Goal: Information Seeking & Learning: Learn about a topic

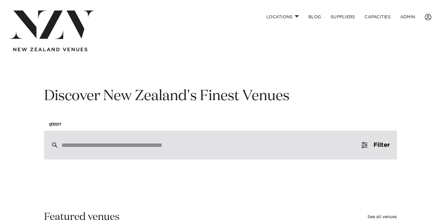
click at [250, 148] on input "search" at bounding box center [207, 145] width 292 height 7
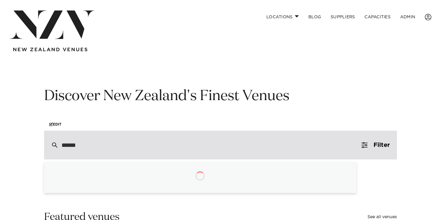
type input "*******"
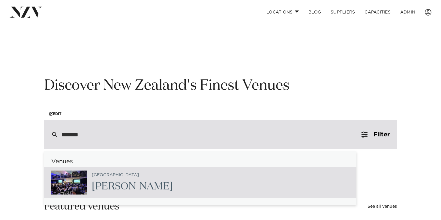
click at [213, 176] on div "Auckland LaValla" at bounding box center [200, 182] width 312 height 31
type input "**********"
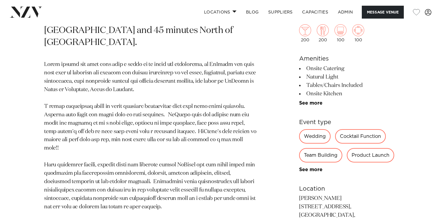
scroll to position [316, 0]
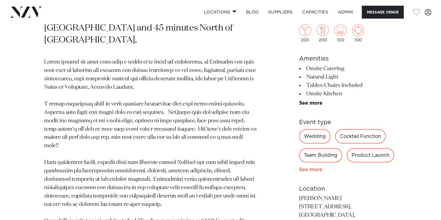
click at [316, 170] on link "See more" at bounding box center [322, 169] width 47 height 5
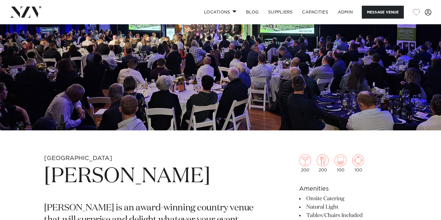
scroll to position [0, 0]
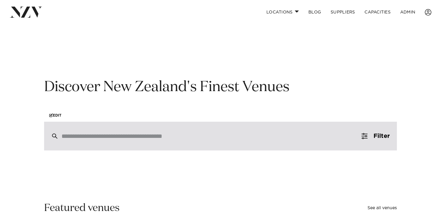
click at [134, 129] on div at bounding box center [220, 136] width 353 height 29
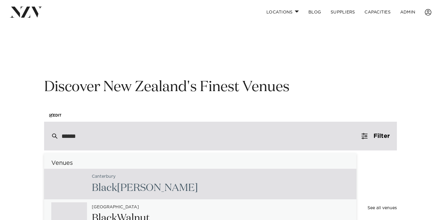
type input "*****"
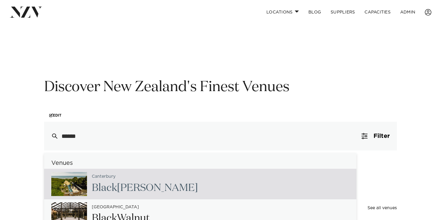
click at [104, 187] on span "Black" at bounding box center [104, 188] width 25 height 10
type input "**********"
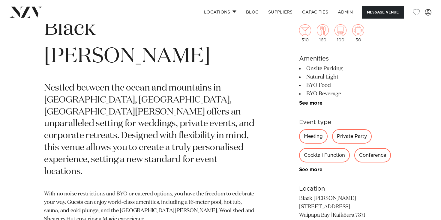
scroll to position [245, 0]
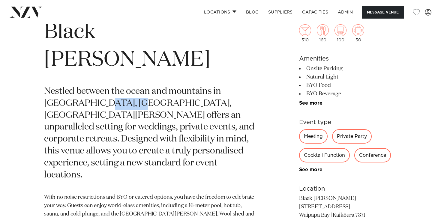
drag, startPoint x: 64, startPoint y: 76, endPoint x: 96, endPoint y: 76, distance: 31.8
click at [96, 86] on p "Nestled between the ocean and mountains in Waipapa Bay, Kaikōura, Black Miller …" at bounding box center [150, 134] width 212 height 96
copy p "Kaikōura"
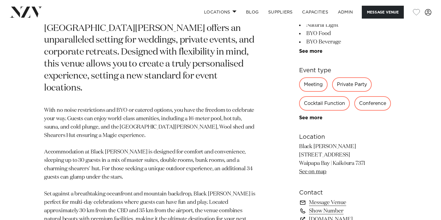
scroll to position [332, 0]
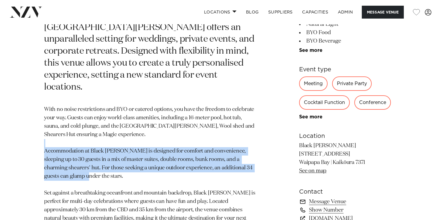
drag, startPoint x: 67, startPoint y: 101, endPoint x: 207, endPoint y: 124, distance: 141.7
click at [207, 124] on p "With no noise restrictions and BYO or catered options, you have the freedom to …" at bounding box center [150, 168] width 212 height 125
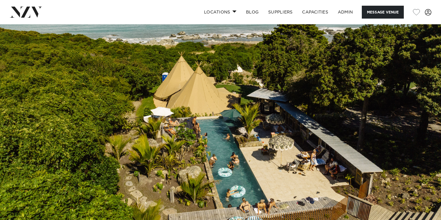
scroll to position [0, 0]
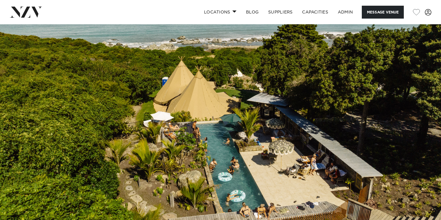
drag, startPoint x: 326, startPoint y: 139, endPoint x: 359, endPoint y: 6, distance: 137.0
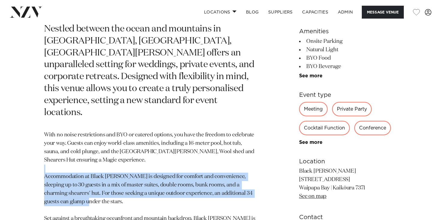
scroll to position [307, 0]
click at [314, 73] on link "See more" at bounding box center [322, 75] width 47 height 5
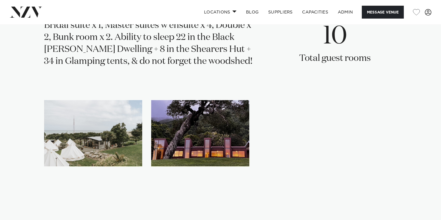
scroll to position [1089, 0]
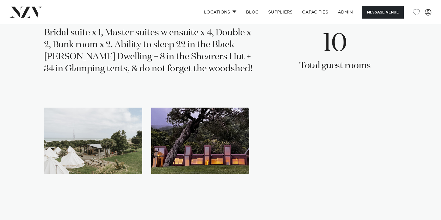
click at [112, 117] on img "1 / 2" at bounding box center [93, 141] width 98 height 66
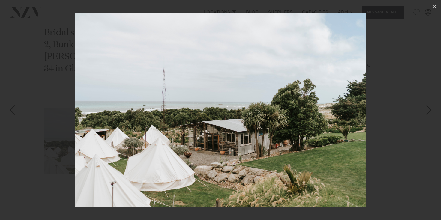
click at [396, 86] on div at bounding box center [220, 110] width 441 height 220
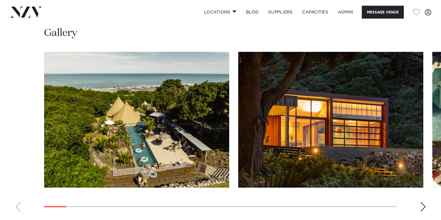
scroll to position [721, 0]
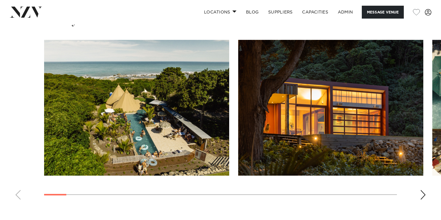
click at [425, 195] on div "Next slide" at bounding box center [423, 195] width 6 height 10
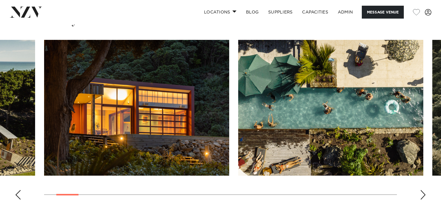
click at [424, 195] on div "Next slide" at bounding box center [423, 195] width 6 height 10
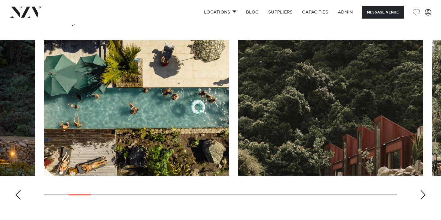
click at [424, 195] on div "Next slide" at bounding box center [423, 195] width 6 height 10
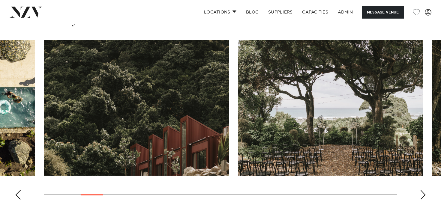
click at [424, 195] on div "Next slide" at bounding box center [423, 195] width 6 height 10
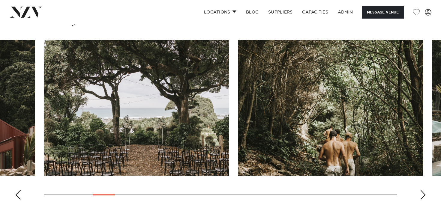
click at [424, 195] on div "Next slide" at bounding box center [423, 195] width 6 height 10
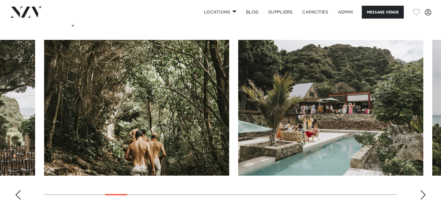
click at [424, 195] on div "Next slide" at bounding box center [423, 195] width 6 height 10
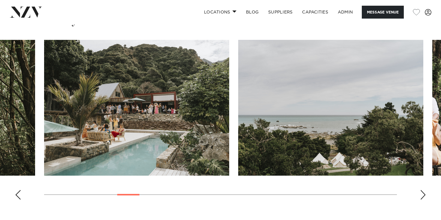
click at [424, 195] on div "Next slide" at bounding box center [423, 195] width 6 height 10
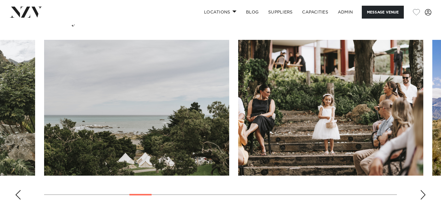
click at [424, 195] on div "Next slide" at bounding box center [423, 195] width 6 height 10
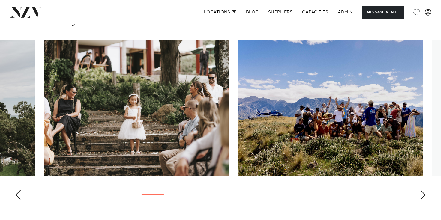
click at [424, 195] on div "Next slide" at bounding box center [423, 195] width 6 height 10
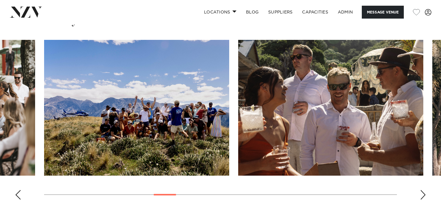
click at [424, 195] on div "Next slide" at bounding box center [423, 195] width 6 height 10
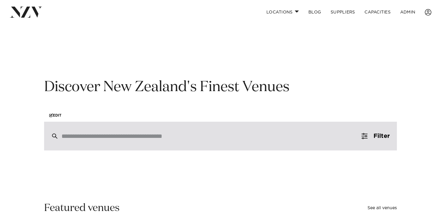
click at [106, 145] on div at bounding box center [220, 136] width 353 height 29
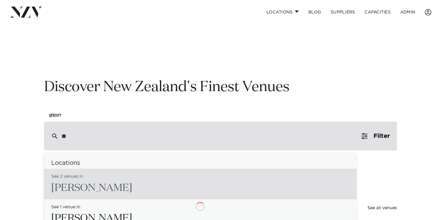
type input "*"
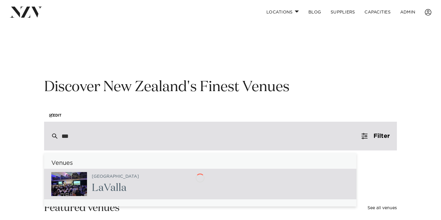
type input "****"
click at [184, 180] on div "Auckland LaVa lla" at bounding box center [200, 184] width 312 height 31
type input "**********"
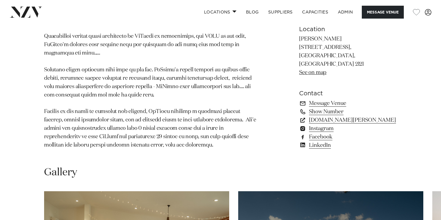
scroll to position [500, 0]
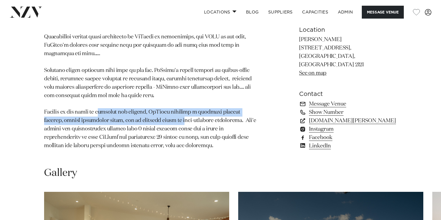
drag, startPoint x: 111, startPoint y: 90, endPoint x: 160, endPoint y: 99, distance: 50.0
click at [160, 99] on p at bounding box center [150, 12] width 212 height 276
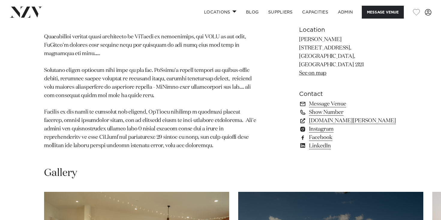
drag, startPoint x: 178, startPoint y: 88, endPoint x: 186, endPoint y: 105, distance: 18.5
click at [185, 105] on p at bounding box center [150, 12] width 212 height 276
click at [187, 106] on p at bounding box center [150, 12] width 212 height 276
drag, startPoint x: 156, startPoint y: 103, endPoint x: 99, endPoint y: 103, distance: 57.0
click at [99, 103] on p at bounding box center [150, 12] width 212 height 276
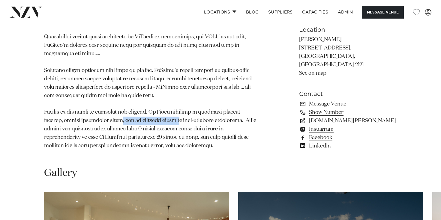
drag, startPoint x: 99, startPoint y: 103, endPoint x: 118, endPoint y: 104, distance: 18.3
click at [99, 103] on p at bounding box center [150, 12] width 212 height 276
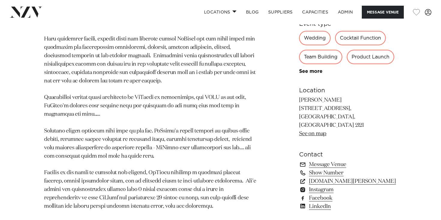
scroll to position [440, 0]
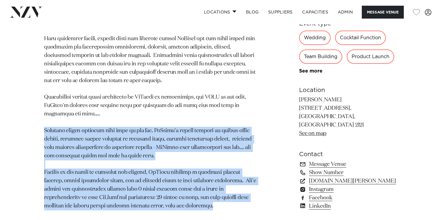
drag, startPoint x: 46, startPoint y: 110, endPoint x: 179, endPoint y: 183, distance: 152.6
click at [179, 183] on p at bounding box center [150, 72] width 212 height 276
copy p "Bringing people together with food is the key. LaValla's dining concept is fami…"
click at [40, 16] on img at bounding box center [26, 12] width 33 height 11
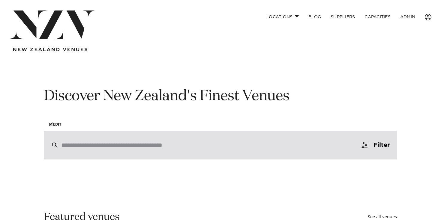
click at [110, 148] on input "search" at bounding box center [207, 145] width 292 height 7
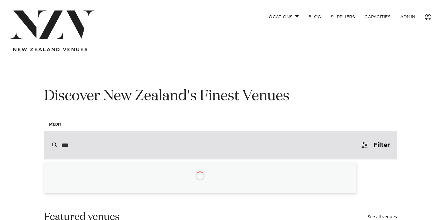
type input "****"
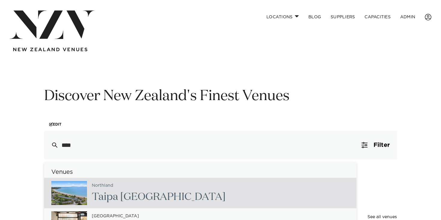
click at [141, 188] on div "Northland Taip a Beach Resort" at bounding box center [156, 193] width 139 height 25
type input "**********"
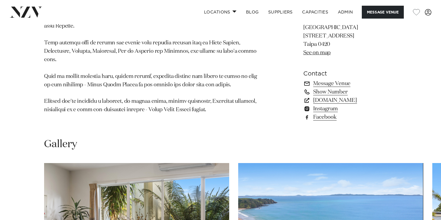
scroll to position [430, 0]
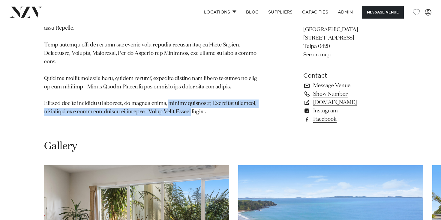
drag, startPoint x: 178, startPoint y: 89, endPoint x: 219, endPoint y: 98, distance: 41.7
click at [219, 98] on p at bounding box center [152, 25] width 216 height 184
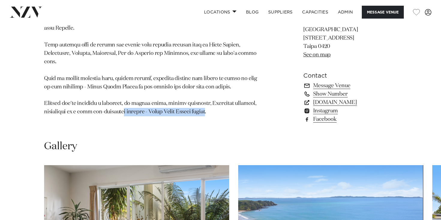
drag, startPoint x: 145, startPoint y: 102, endPoint x: 234, endPoint y: 104, distance: 89.7
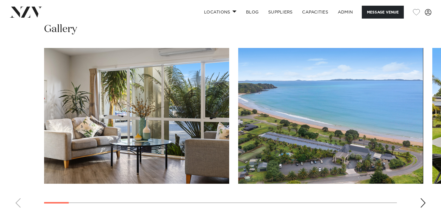
click at [234, 104] on div at bounding box center [220, 116] width 353 height 136
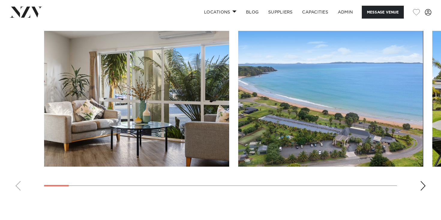
scroll to position [564, 0]
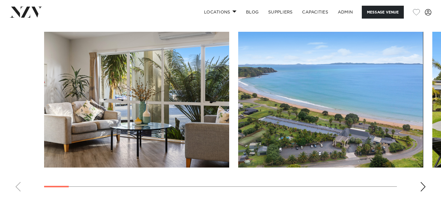
click at [421, 182] on div "Next slide" at bounding box center [423, 187] width 6 height 10
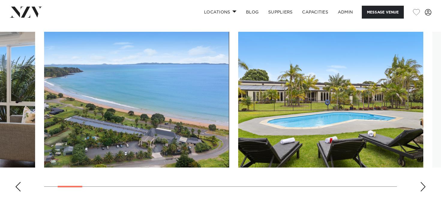
click at [421, 182] on div "Next slide" at bounding box center [423, 187] width 6 height 10
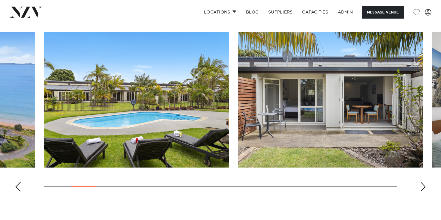
click at [421, 182] on div "Next slide" at bounding box center [423, 187] width 6 height 10
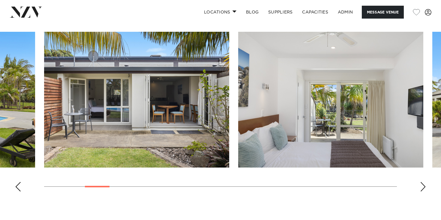
click at [421, 182] on div "Next slide" at bounding box center [423, 187] width 6 height 10
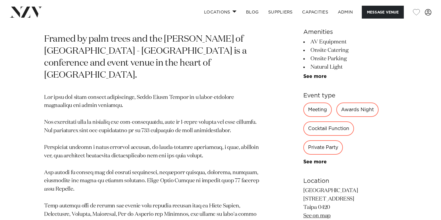
scroll to position [271, 0]
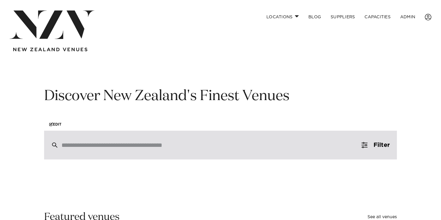
click at [76, 142] on div at bounding box center [220, 145] width 353 height 29
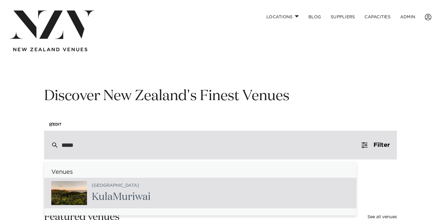
type input "******"
click at [101, 195] on span "Kula" at bounding box center [102, 197] width 21 height 10
type input "**********"
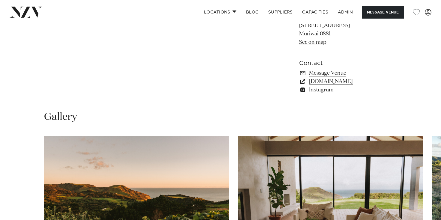
scroll to position [427, 0]
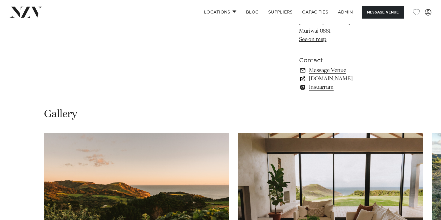
click at [347, 78] on link "www.kulamuriwai.co.nz" at bounding box center [348, 79] width 98 height 8
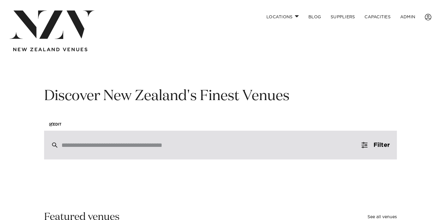
click at [96, 154] on div at bounding box center [220, 145] width 353 height 29
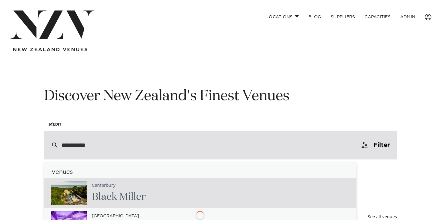
type input "**********"
click at [121, 192] on span "Mille" at bounding box center [130, 197] width 22 height 10
type input "**********"
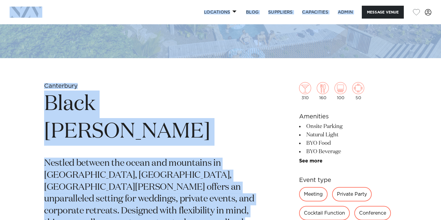
scroll to position [122, 0]
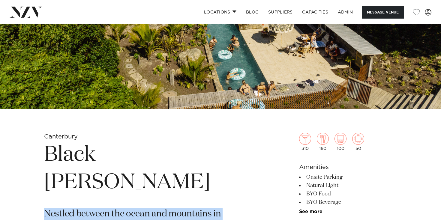
drag, startPoint x: 227, startPoint y: 165, endPoint x: 41, endPoint y: 188, distance: 187.6
copy section "Loremip dolorsi ame conse adi elitseddo ei Tempori Utl, Etdolore, Magna Aliqua …"
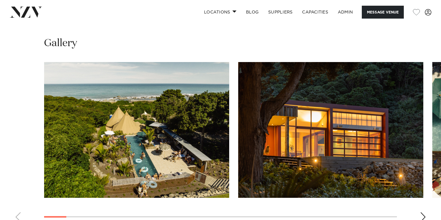
scroll to position [544, 0]
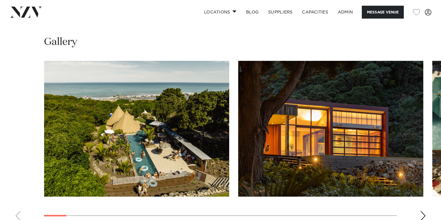
click at [426, 181] on swiper-container at bounding box center [220, 143] width 441 height 165
click at [422, 211] on div "Next slide" at bounding box center [423, 216] width 6 height 10
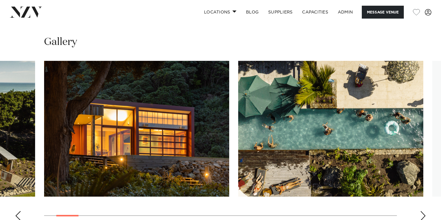
click at [422, 211] on div "Next slide" at bounding box center [423, 216] width 6 height 10
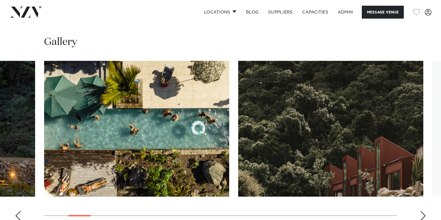
click at [422, 211] on div "Next slide" at bounding box center [423, 216] width 6 height 10
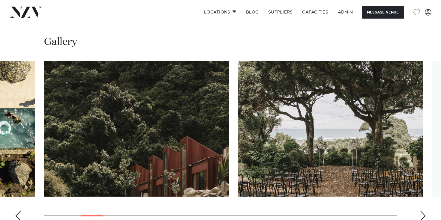
click at [422, 211] on div "Next slide" at bounding box center [423, 216] width 6 height 10
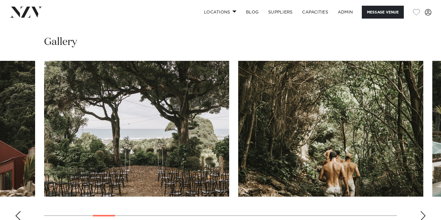
click at [422, 211] on div "Next slide" at bounding box center [423, 216] width 6 height 10
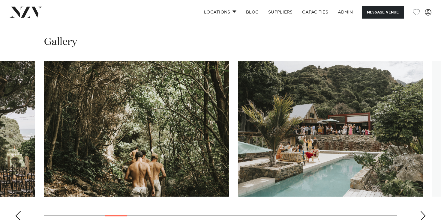
click at [422, 211] on div "Next slide" at bounding box center [423, 216] width 6 height 10
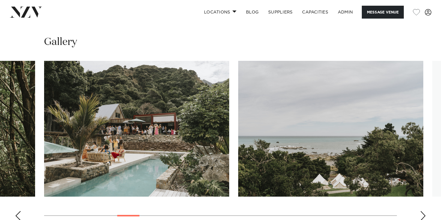
click at [422, 211] on div "Next slide" at bounding box center [423, 216] width 6 height 10
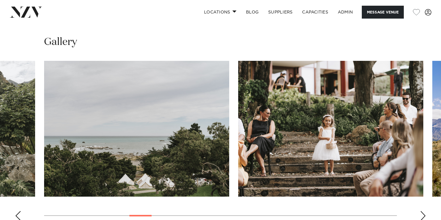
click at [423, 211] on div "Next slide" at bounding box center [423, 216] width 6 height 10
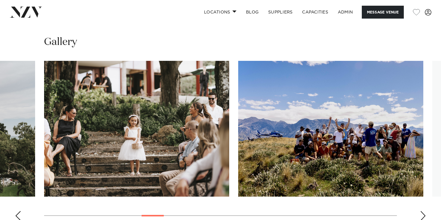
click at [423, 211] on div "Next slide" at bounding box center [423, 216] width 6 height 10
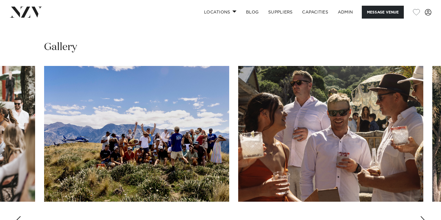
click at [422, 179] on swiper-container at bounding box center [220, 148] width 441 height 165
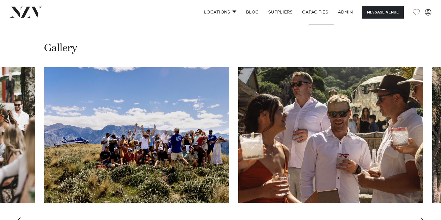
click at [422, 179] on swiper-container at bounding box center [220, 149] width 441 height 165
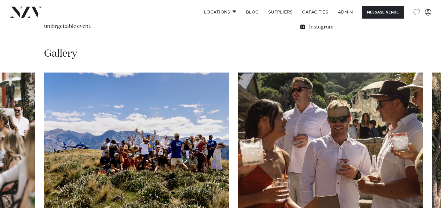
click at [422, 179] on swiper-container at bounding box center [220, 155] width 441 height 165
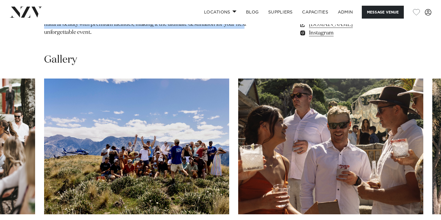
scroll to position [524, 0]
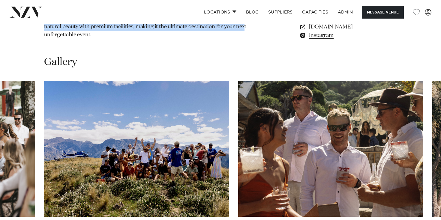
click at [422, 179] on img "11 / 29" at bounding box center [330, 149] width 185 height 136
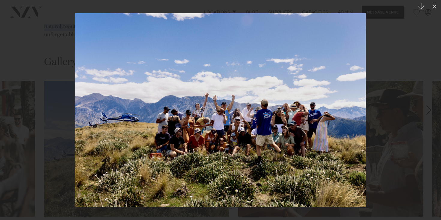
click at [408, 56] on div at bounding box center [220, 110] width 441 height 220
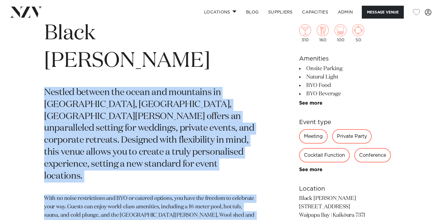
scroll to position [245, 0]
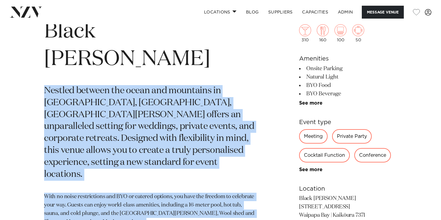
click at [163, 85] on p "Nestled between the ocean and mountains in Waipapa Bay, Kaikōura, Black Miller …" at bounding box center [150, 133] width 212 height 96
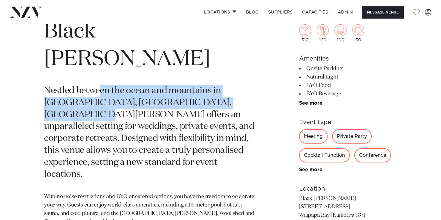
drag, startPoint x: 103, startPoint y: 66, endPoint x: 212, endPoint y: 70, distance: 109.2
click at [212, 85] on p "Nestled between the ocean and mountains in Waipapa Bay, Kaikōura, Black Miller …" at bounding box center [150, 133] width 212 height 96
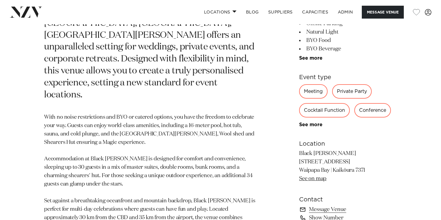
scroll to position [326, 0]
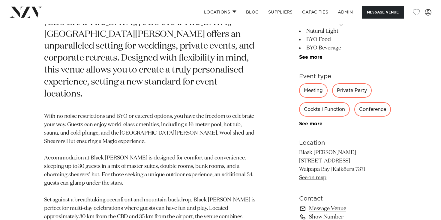
click at [32, 15] on img at bounding box center [26, 12] width 33 height 11
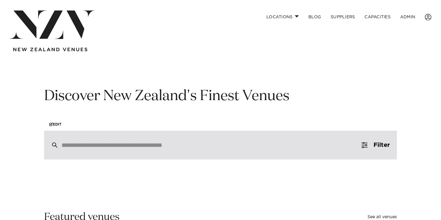
click at [142, 148] on input "search" at bounding box center [207, 145] width 292 height 7
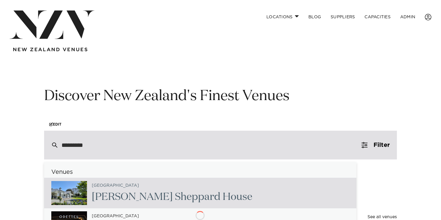
type input "**********"
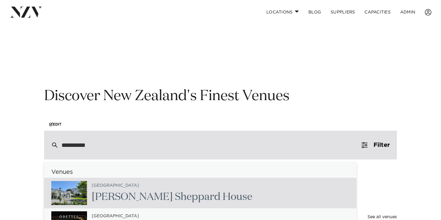
scroll to position [22, 0]
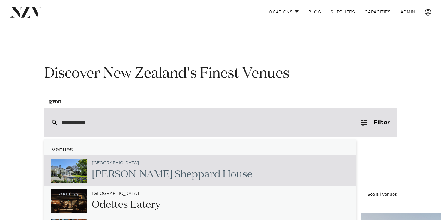
click at [161, 169] on h2 "[PERSON_NAME] [PERSON_NAME] House" at bounding box center [172, 174] width 160 height 13
type input "**********"
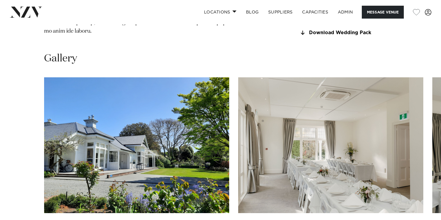
scroll to position [546, 0]
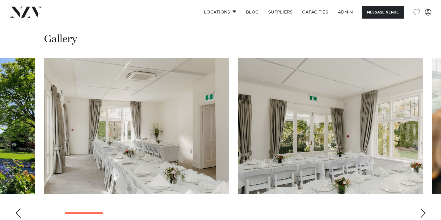
scroll to position [575, 0]
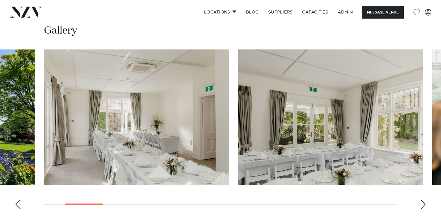
click at [422, 200] on div "Next slide" at bounding box center [423, 205] width 6 height 10
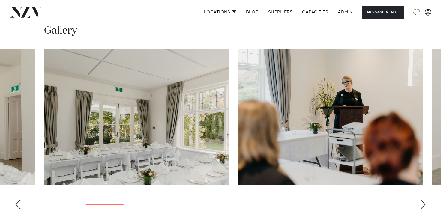
click at [423, 200] on div "Next slide" at bounding box center [423, 205] width 6 height 10
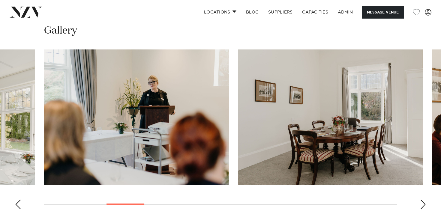
click at [422, 200] on div "Next slide" at bounding box center [423, 205] width 6 height 10
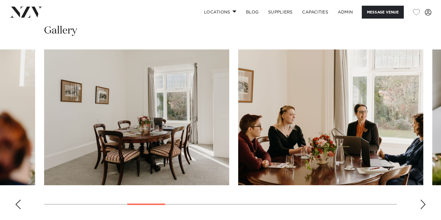
click at [422, 200] on div "Next slide" at bounding box center [423, 205] width 6 height 10
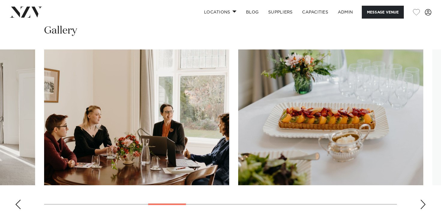
click at [423, 200] on div "Next slide" at bounding box center [423, 205] width 6 height 10
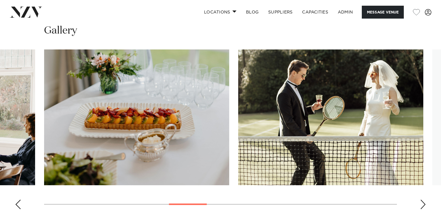
click at [422, 200] on div "Next slide" at bounding box center [423, 205] width 6 height 10
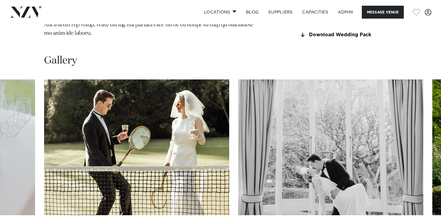
scroll to position [548, 0]
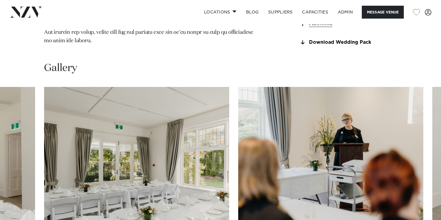
click at [17, 203] on swiper-container at bounding box center [220, 169] width 441 height 165
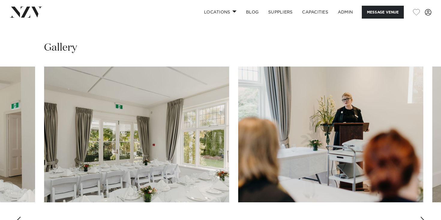
scroll to position [560, 0]
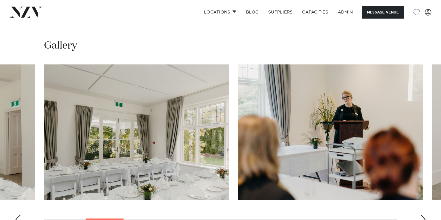
click at [19, 215] on div "Previous slide" at bounding box center [18, 220] width 6 height 10
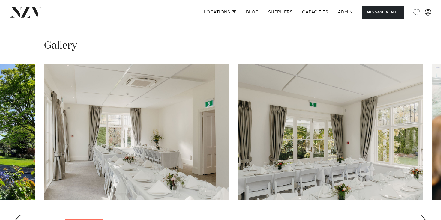
click at [19, 215] on div "Previous slide" at bounding box center [18, 220] width 6 height 10
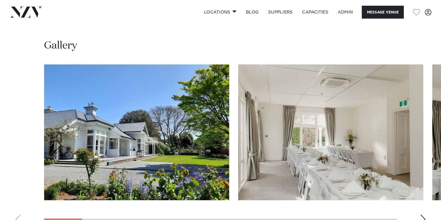
click at [19, 194] on swiper-container at bounding box center [220, 146] width 441 height 165
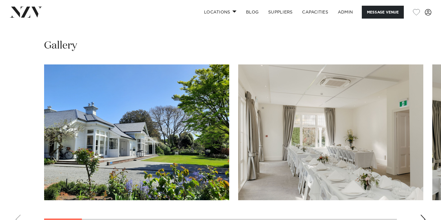
click at [20, 193] on swiper-container at bounding box center [220, 146] width 441 height 165
click at [425, 215] on div "Next slide" at bounding box center [423, 220] width 6 height 10
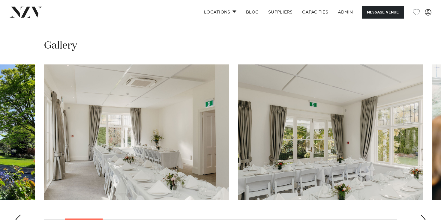
click at [422, 215] on div "Next slide" at bounding box center [423, 220] width 6 height 10
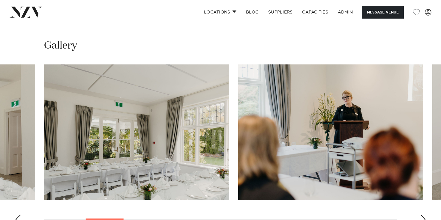
click at [422, 215] on div "Next slide" at bounding box center [423, 220] width 6 height 10
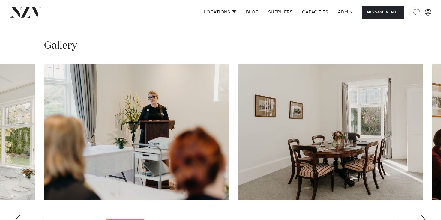
click at [422, 215] on div "Next slide" at bounding box center [423, 220] width 6 height 10
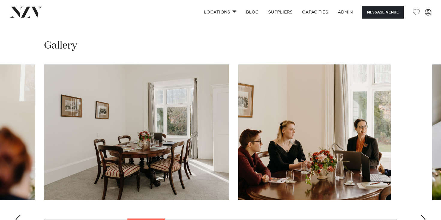
click at [422, 215] on div "Next slide" at bounding box center [423, 220] width 6 height 10
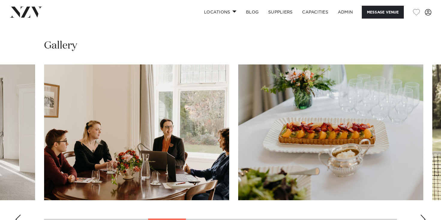
click at [422, 215] on div "Next slide" at bounding box center [423, 220] width 6 height 10
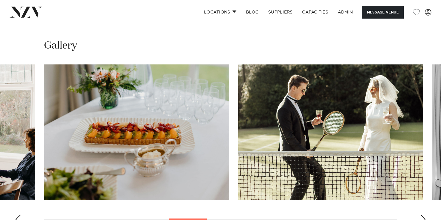
click at [422, 215] on div "Next slide" at bounding box center [423, 220] width 6 height 10
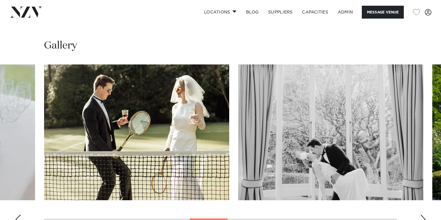
click at [422, 215] on div "Next slide" at bounding box center [423, 220] width 6 height 10
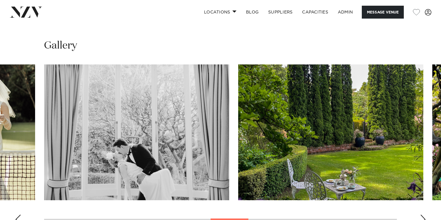
click at [422, 215] on div "Next slide" at bounding box center [423, 220] width 6 height 10
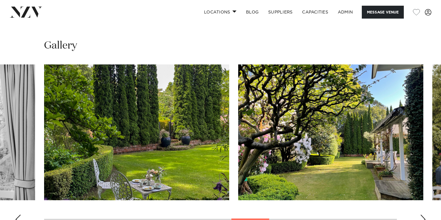
click at [422, 215] on div "Next slide" at bounding box center [423, 220] width 6 height 10
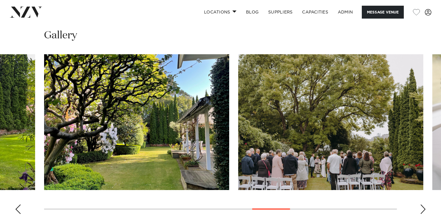
scroll to position [563, 0]
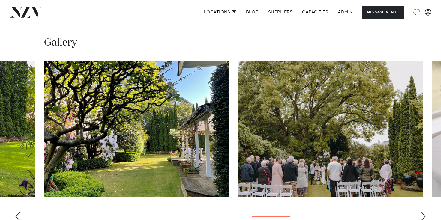
click at [422, 212] on div "Next slide" at bounding box center [423, 217] width 6 height 10
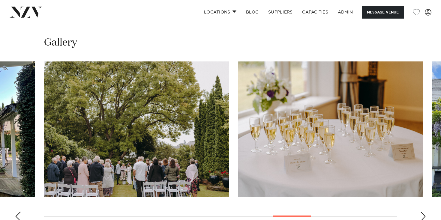
click at [422, 212] on div "Next slide" at bounding box center [423, 217] width 6 height 10
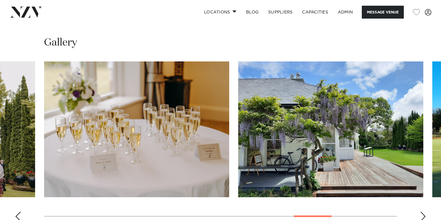
click at [422, 212] on div "Next slide" at bounding box center [423, 217] width 6 height 10
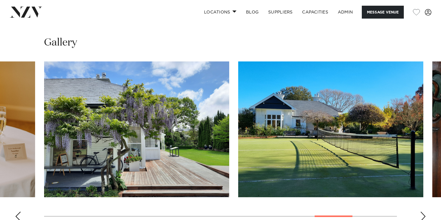
click at [422, 212] on div "Next slide" at bounding box center [423, 217] width 6 height 10
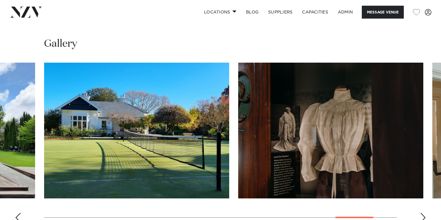
click at [422, 213] on div "Next slide" at bounding box center [423, 218] width 6 height 10
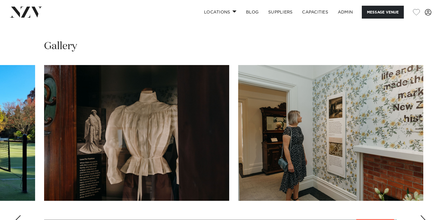
click at [422, 215] on div "Next slide" at bounding box center [423, 220] width 6 height 10
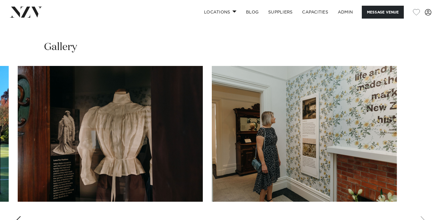
click at [422, 191] on swiper-container at bounding box center [220, 148] width 441 height 165
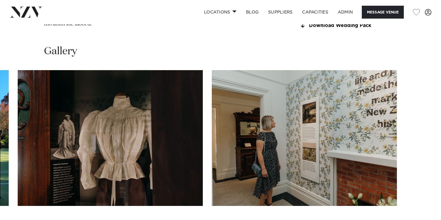
scroll to position [554, 0]
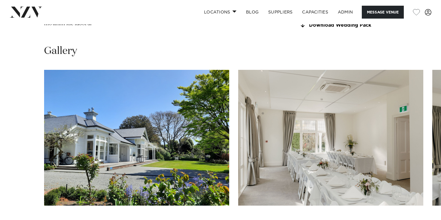
drag, startPoint x: 324, startPoint y: 152, endPoint x: 423, endPoint y: 198, distance: 109.5
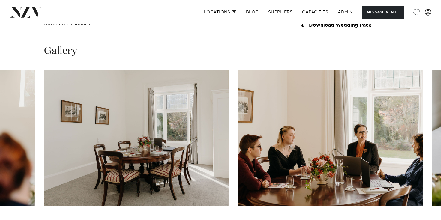
drag, startPoint x: 285, startPoint y: 110, endPoint x: 419, endPoint y: 193, distance: 158.2
click at [419, 193] on swiper-container at bounding box center [220, 152] width 441 height 165
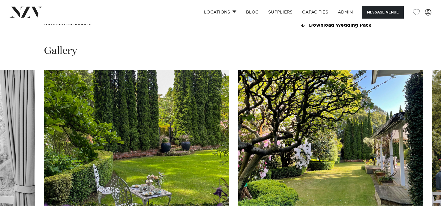
click at [21, 197] on swiper-container at bounding box center [220, 152] width 441 height 165
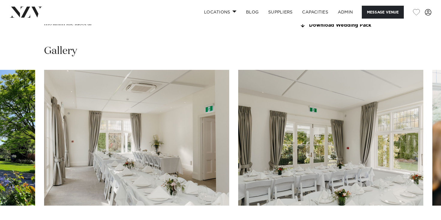
click at [417, 192] on swiper-container at bounding box center [220, 152] width 441 height 165
drag, startPoint x: 144, startPoint y: 80, endPoint x: 424, endPoint y: 199, distance: 304.6
click at [419, 194] on swiper-container at bounding box center [220, 152] width 441 height 165
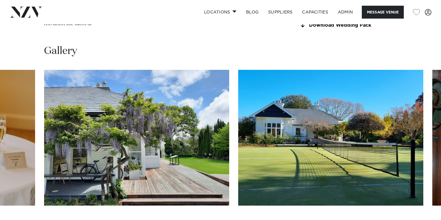
click at [333, 107] on img "15 / 17" at bounding box center [330, 138] width 185 height 136
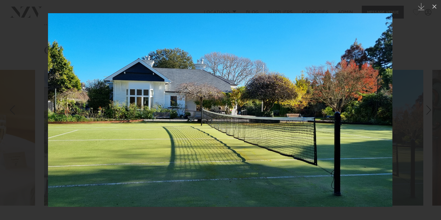
click at [404, 114] on div at bounding box center [220, 110] width 441 height 220
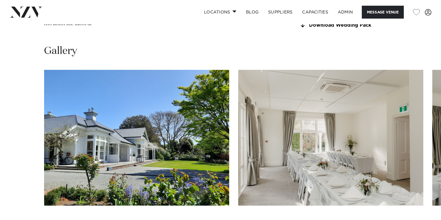
click at [20, 197] on swiper-container at bounding box center [220, 152] width 441 height 165
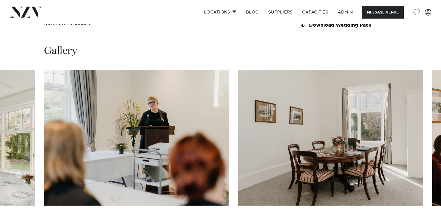
drag, startPoint x: 115, startPoint y: 99, endPoint x: 422, endPoint y: 198, distance: 322.6
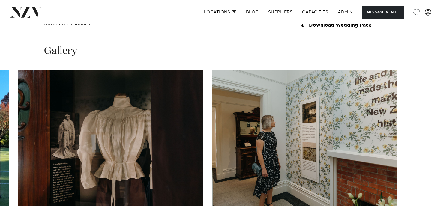
click at [422, 198] on swiper-container at bounding box center [220, 152] width 441 height 165
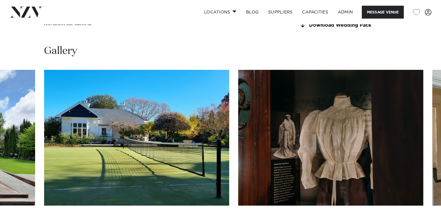
click at [15, 192] on swiper-container at bounding box center [220, 152] width 441 height 165
click at [21, 198] on swiper-container at bounding box center [220, 152] width 441 height 165
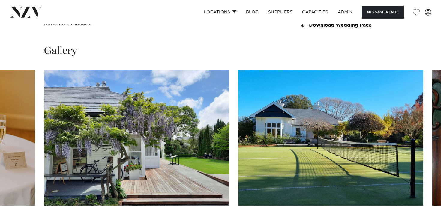
click at [132, 98] on img "14 / 17" at bounding box center [136, 138] width 185 height 136
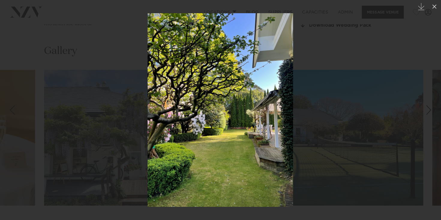
click at [218, 128] on img at bounding box center [220, 110] width 145 height 194
